Goal: Task Accomplishment & Management: Complete application form

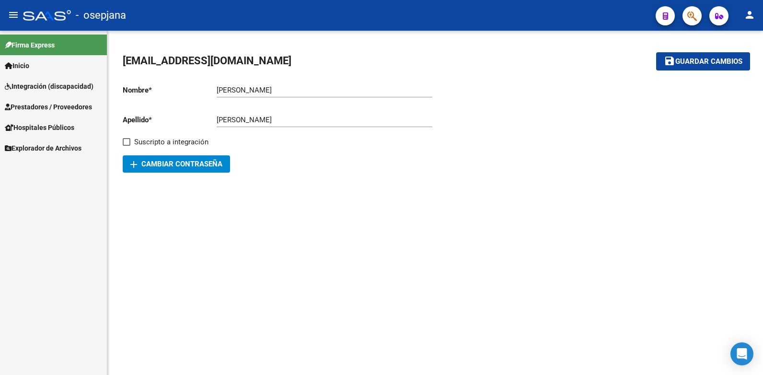
click at [72, 102] on span "Prestadores / Proveedores" at bounding box center [48, 107] width 87 height 11
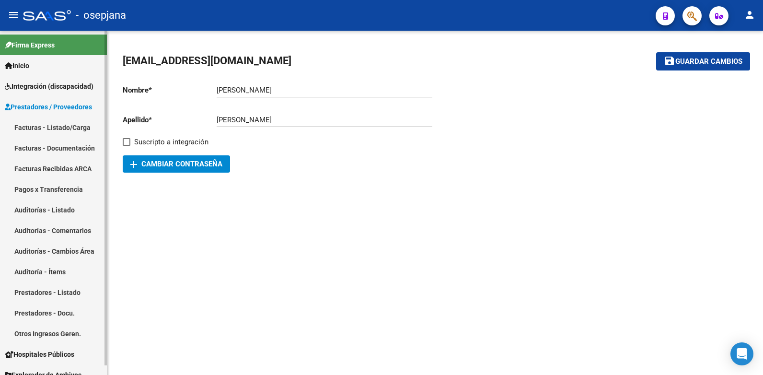
click at [48, 125] on link "Facturas - Listado/Carga" at bounding box center [53, 127] width 107 height 21
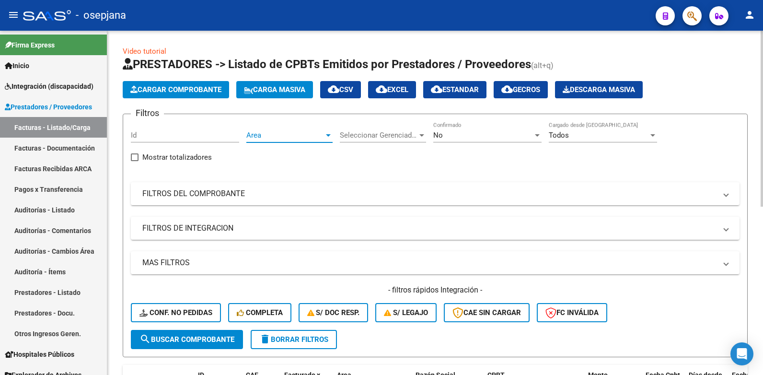
click at [329, 134] on div at bounding box center [328, 135] width 5 height 2
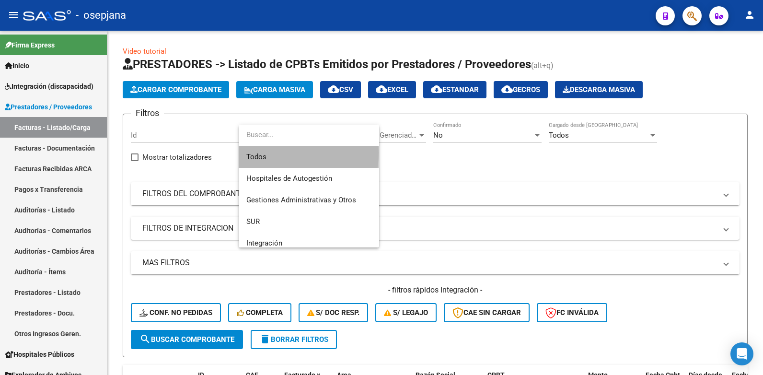
click at [262, 153] on span "Todos" at bounding box center [308, 157] width 125 height 22
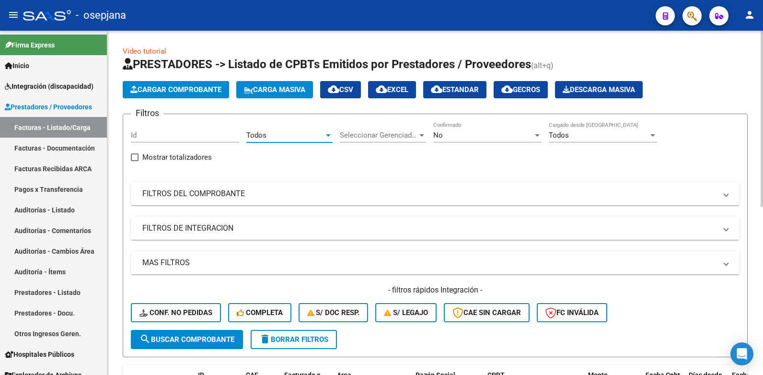
click at [537, 134] on div at bounding box center [537, 135] width 5 height 2
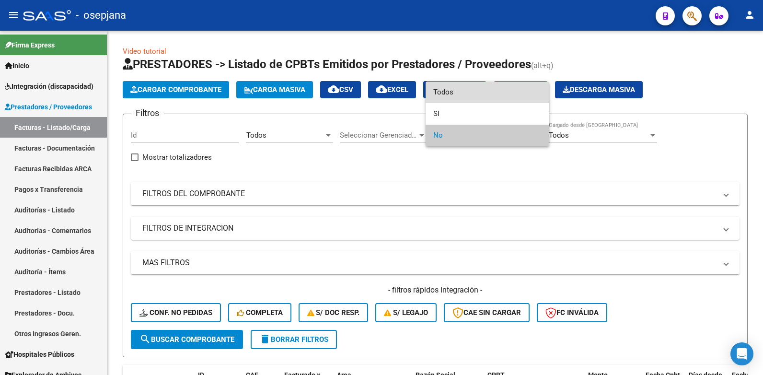
click at [447, 89] on span "Todos" at bounding box center [487, 92] width 108 height 22
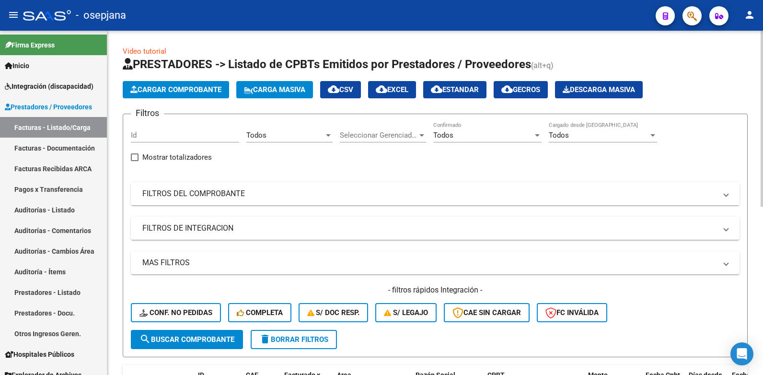
click at [727, 196] on span at bounding box center [726, 193] width 4 height 11
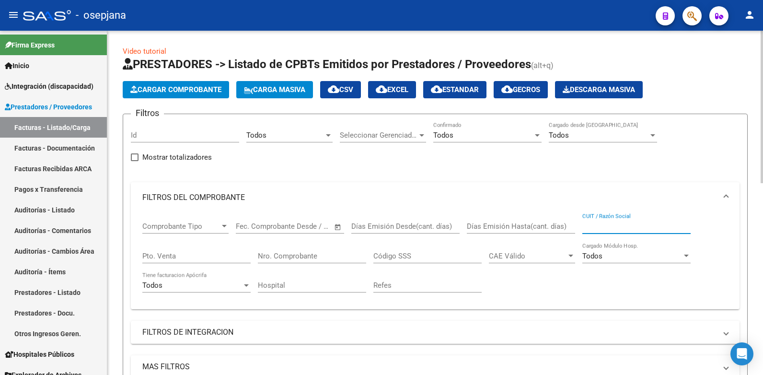
click at [594, 224] on input "CUIT / Razón Social" at bounding box center [636, 226] width 108 height 9
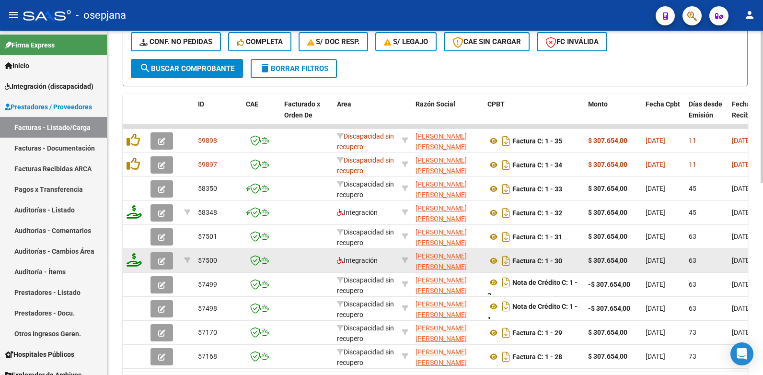
scroll to position [383, 0]
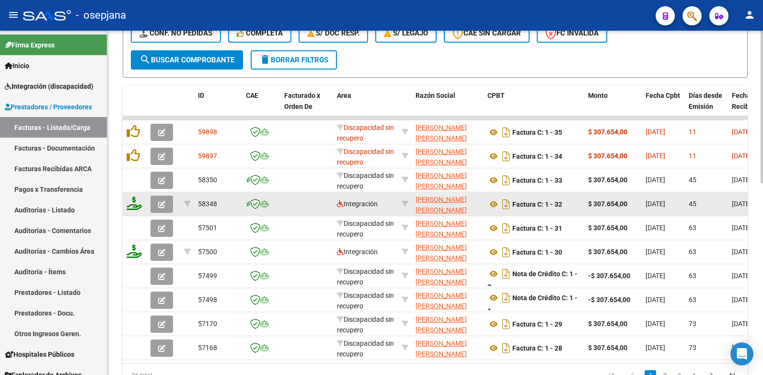
type input "ronchi"
click at [160, 202] on icon "button" at bounding box center [161, 204] width 7 height 7
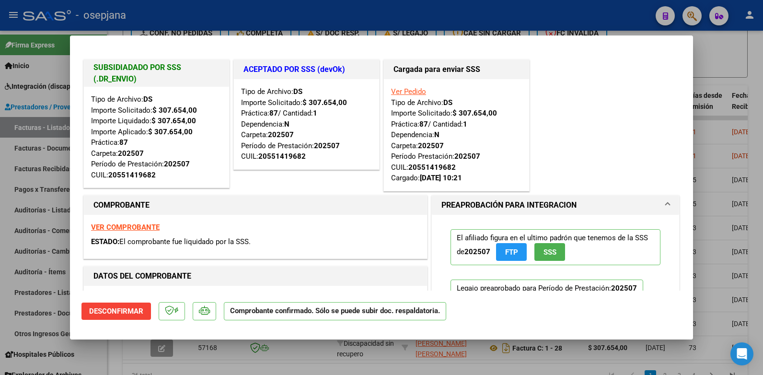
click at [748, 41] on div at bounding box center [381, 187] width 763 height 375
type input "$ 0,00"
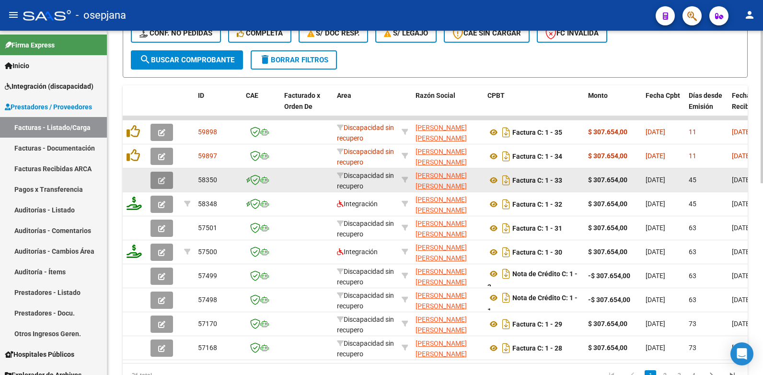
click at [159, 180] on icon "button" at bounding box center [161, 180] width 7 height 7
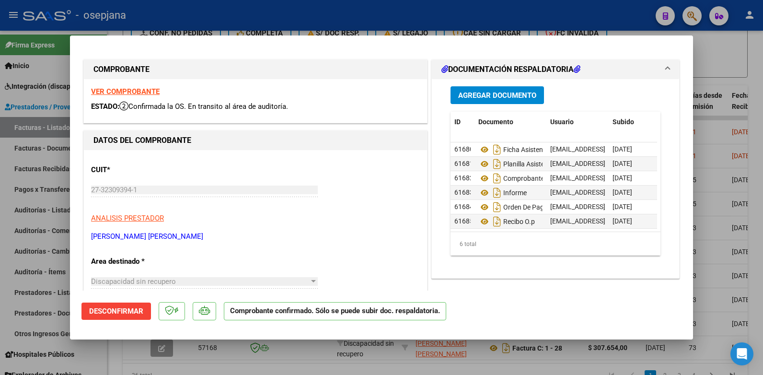
click at [743, 52] on div at bounding box center [381, 187] width 763 height 375
type input "$ 0,00"
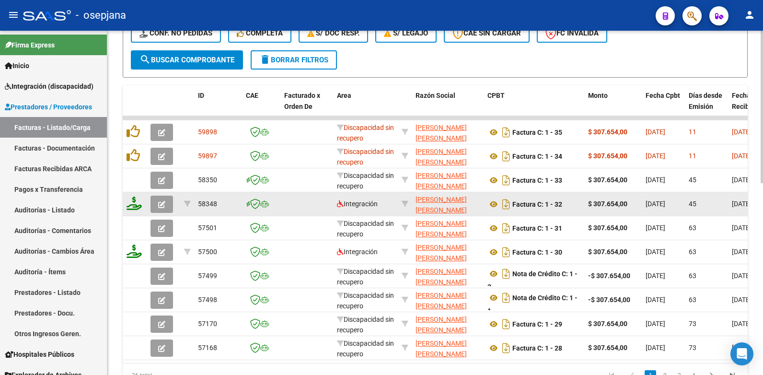
click at [159, 200] on span "button" at bounding box center [161, 204] width 7 height 9
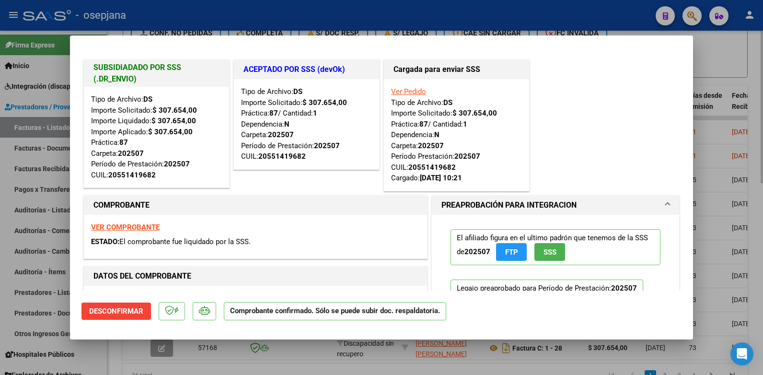
click at [725, 57] on div at bounding box center [381, 187] width 763 height 375
type input "$ 0,00"
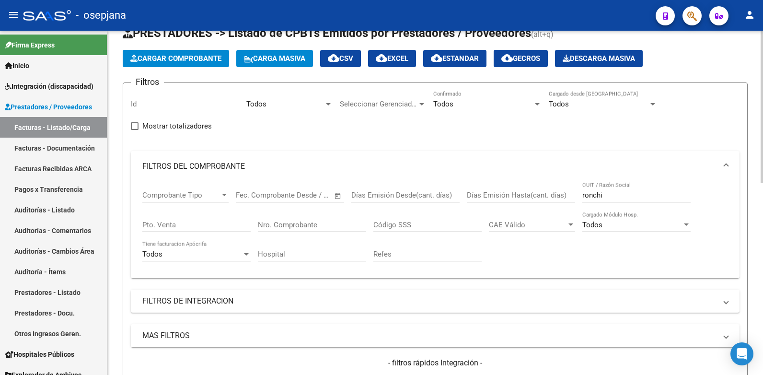
scroll to position [48, 0]
